Goal: Communication & Community: Answer question/provide support

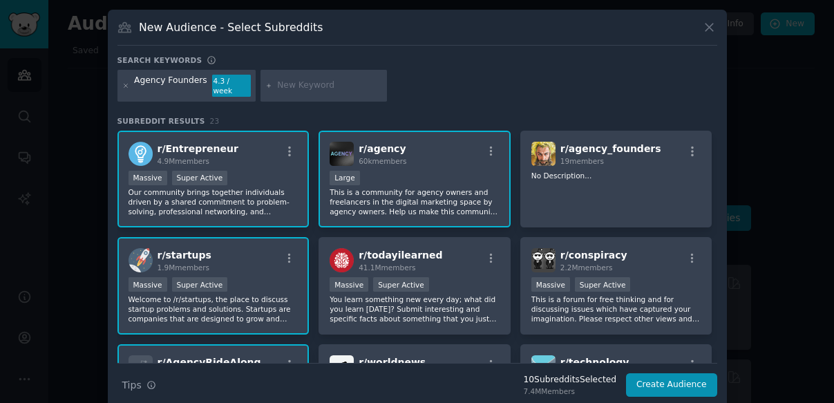
scroll to position [642, 0]
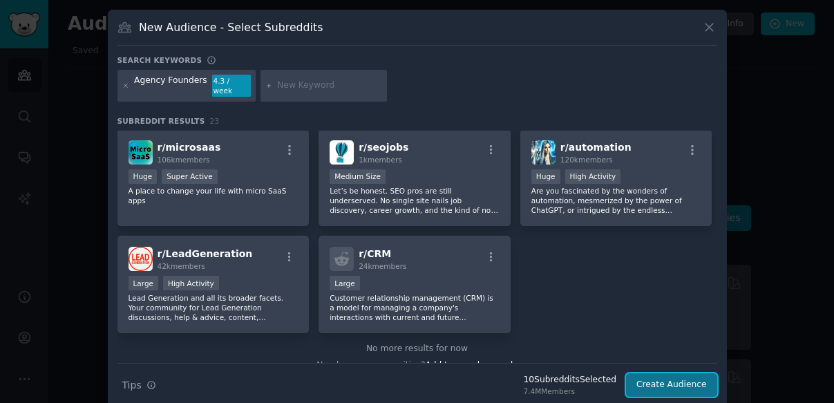
click at [660, 375] on button "Create Audience" at bounding box center [671, 384] width 91 height 23
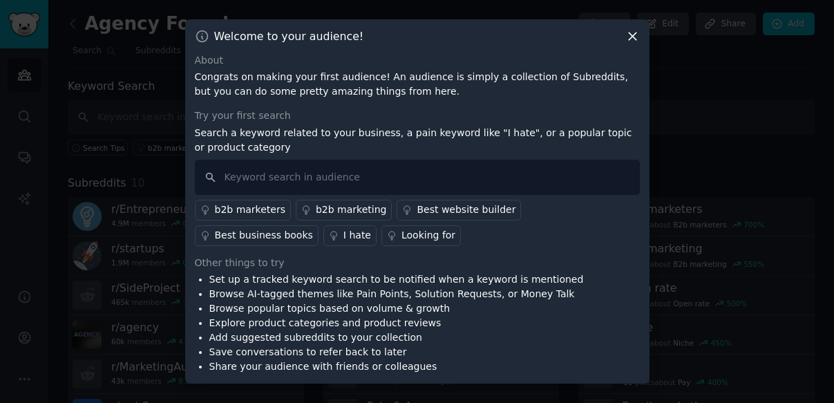
click at [343, 238] on div "I hate" at bounding box center [357, 235] width 28 height 15
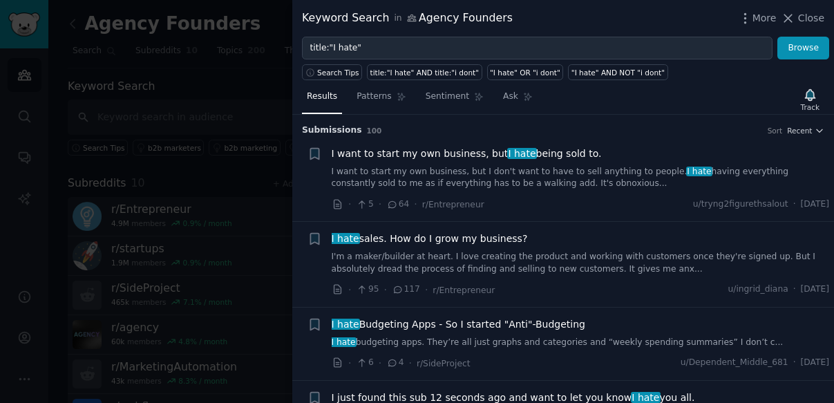
click at [456, 155] on span "I want to start my own business, but I hate being sold to." at bounding box center [467, 153] width 270 height 15
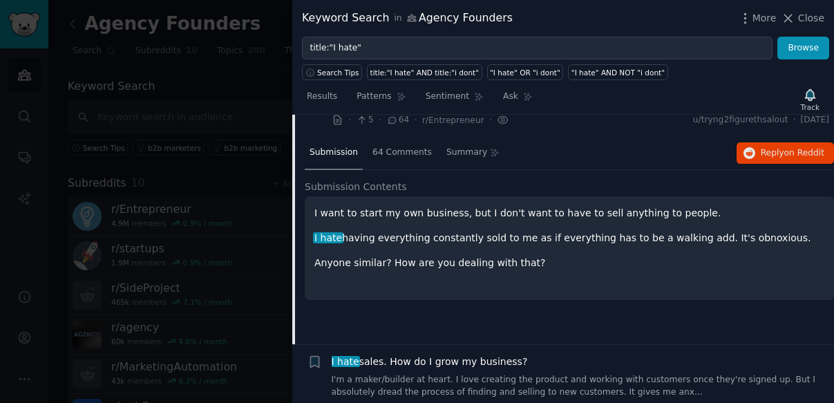
scroll to position [82, 0]
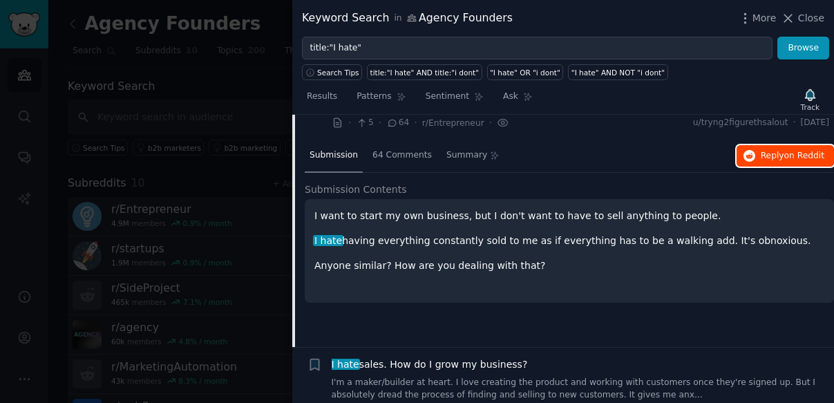
click at [761, 153] on span "Reply on Reddit" at bounding box center [793, 156] width 64 height 12
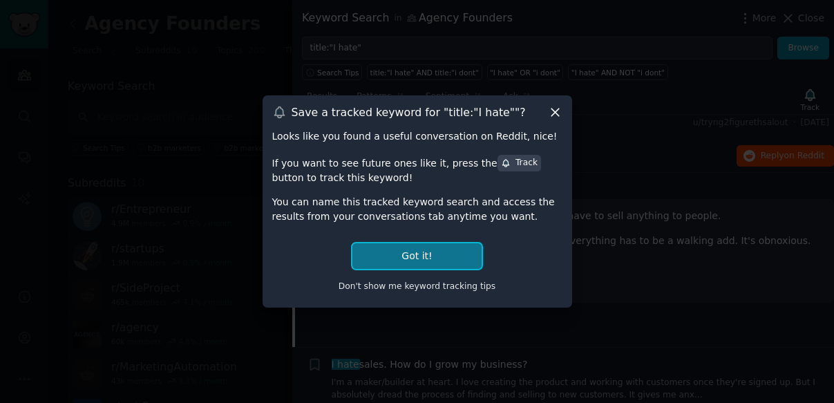
click at [462, 258] on button "Got it!" at bounding box center [416, 256] width 128 height 26
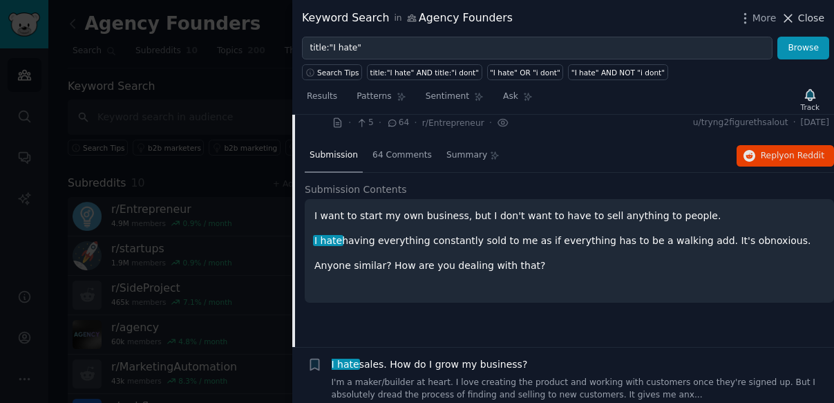
click at [798, 14] on button "Close" at bounding box center [803, 18] width 44 height 15
